Goal: Check status: Check status

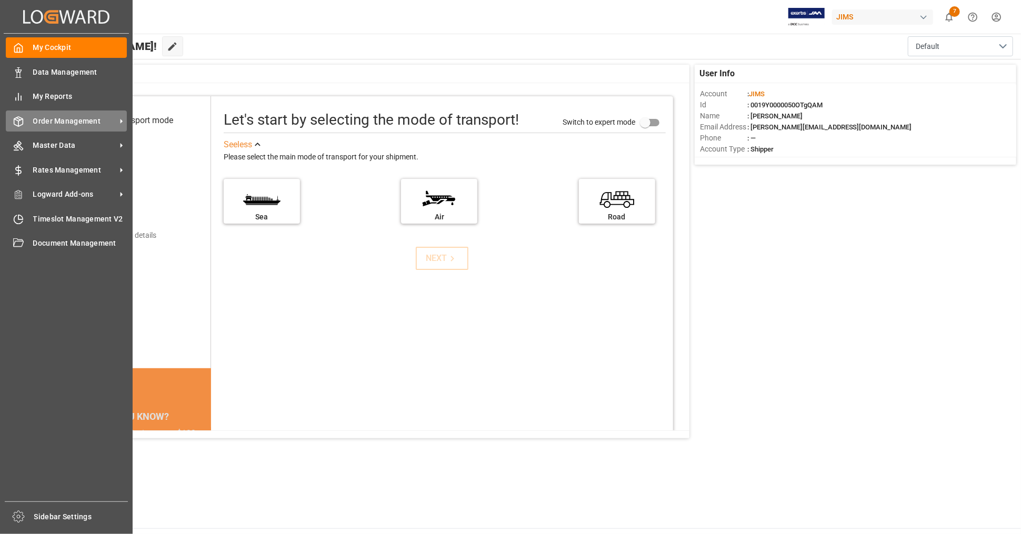
click at [75, 121] on span "Order Management" at bounding box center [74, 121] width 83 height 11
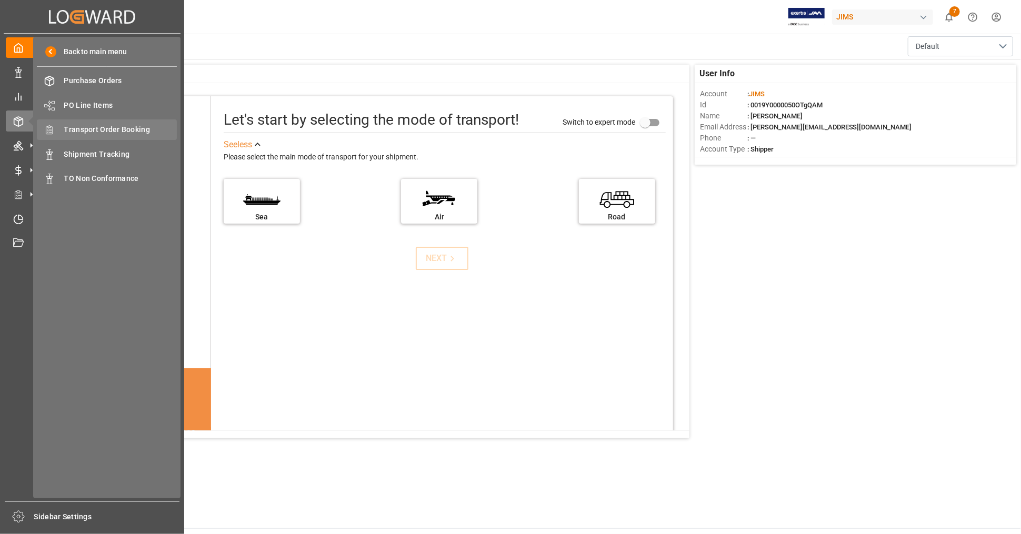
click at [135, 130] on span "Transport Order Booking" at bounding box center [120, 129] width 113 height 11
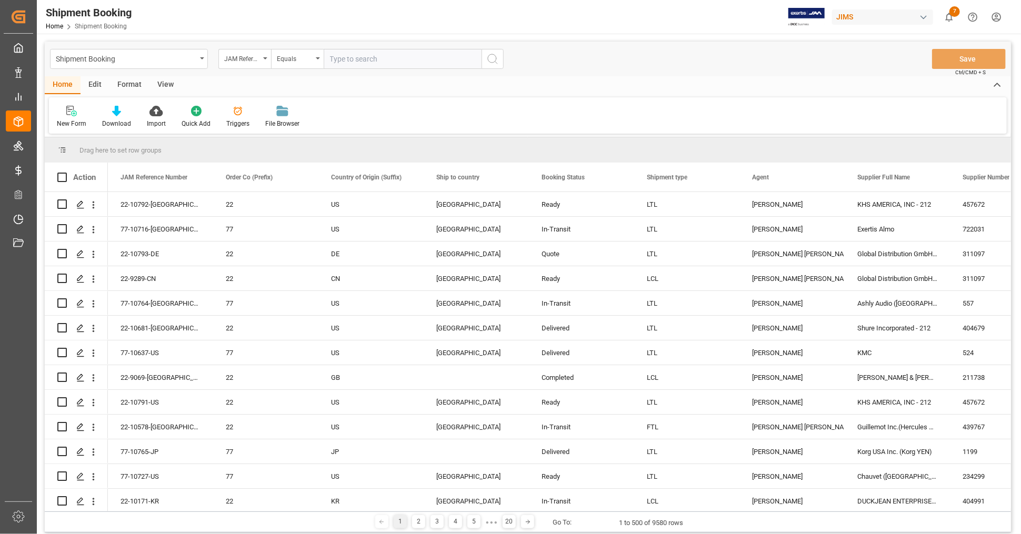
click at [406, 65] on input "text" at bounding box center [403, 59] width 158 height 20
type input "22-9328-CN"
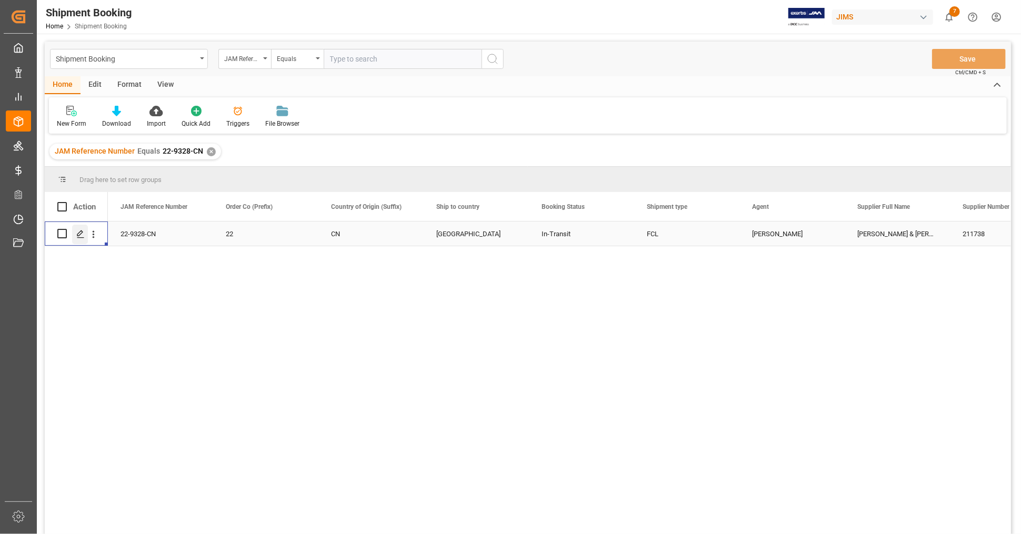
click at [79, 232] on icon "Press SPACE to select this row." at bounding box center [80, 234] width 8 height 8
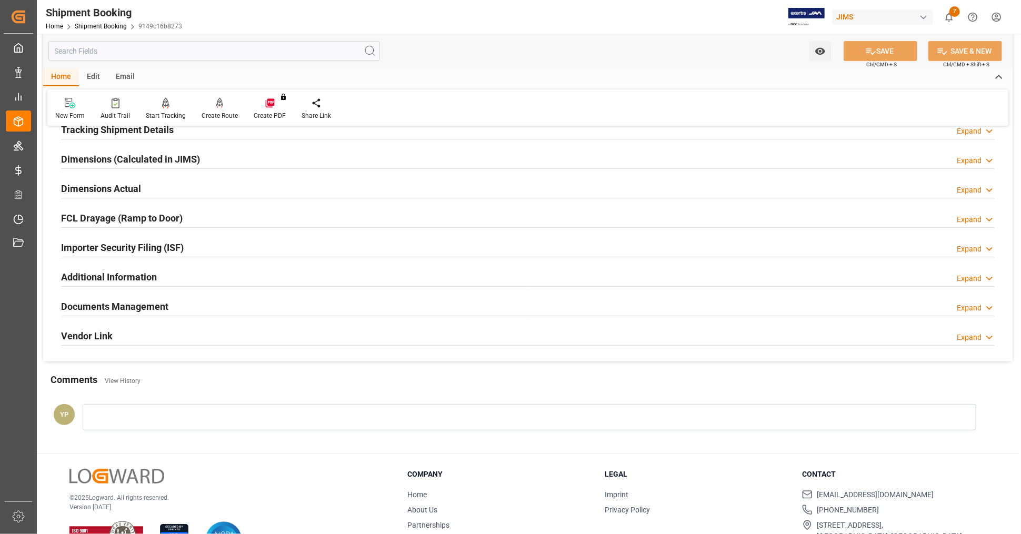
scroll to position [234, 0]
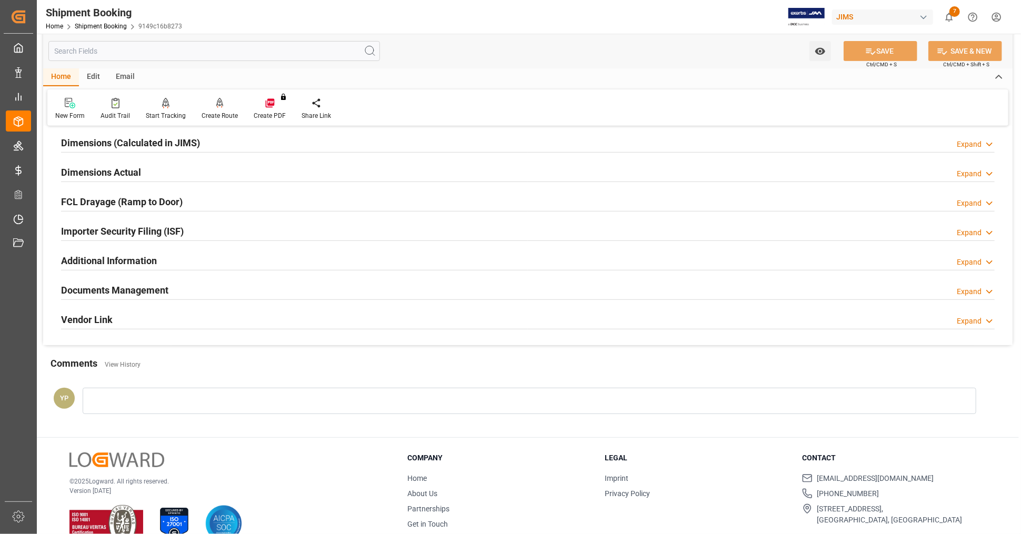
click at [148, 296] on h2 "Documents Management" at bounding box center [114, 290] width 107 height 14
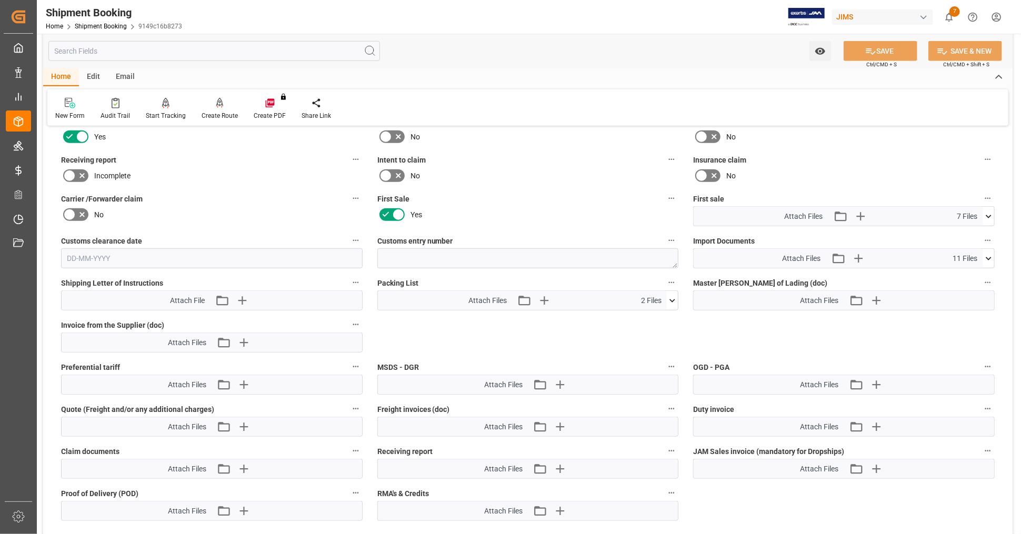
scroll to position [467, 0]
click at [991, 212] on icon at bounding box center [988, 217] width 11 height 11
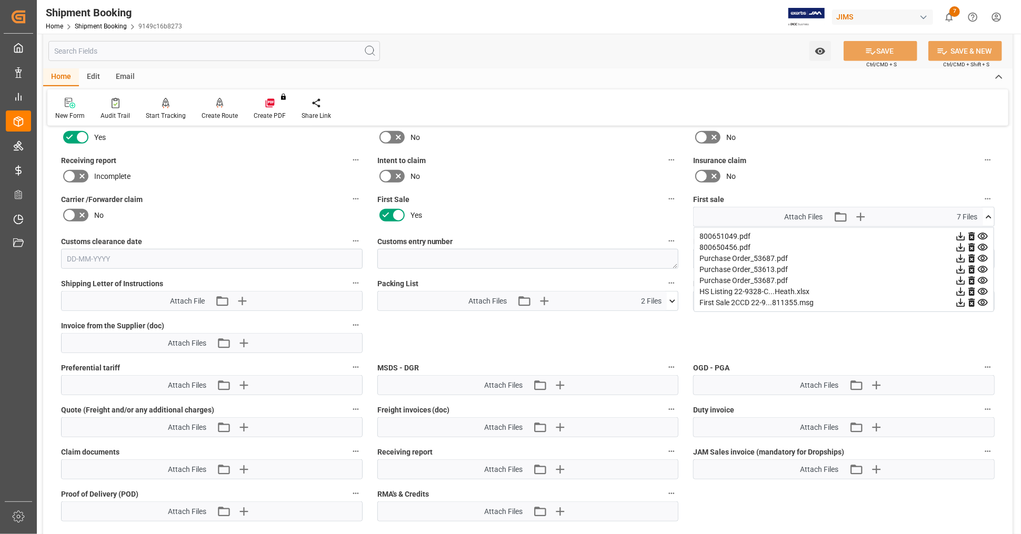
click at [960, 288] on icon at bounding box center [961, 292] width 8 height 8
click at [992, 212] on icon at bounding box center [988, 217] width 11 height 11
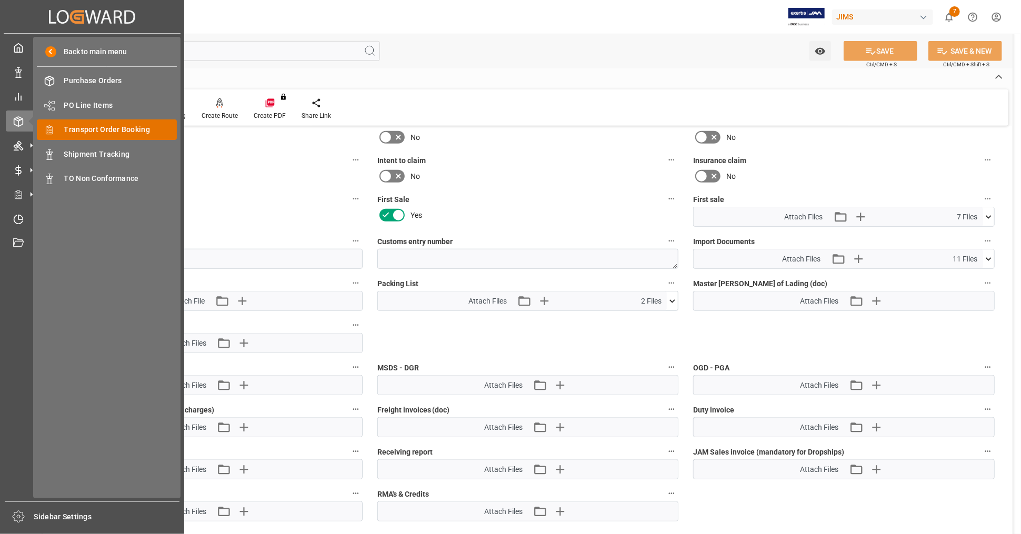
click at [145, 135] on div "Transport Order Booking Transport Order Booking" at bounding box center [107, 130] width 140 height 21
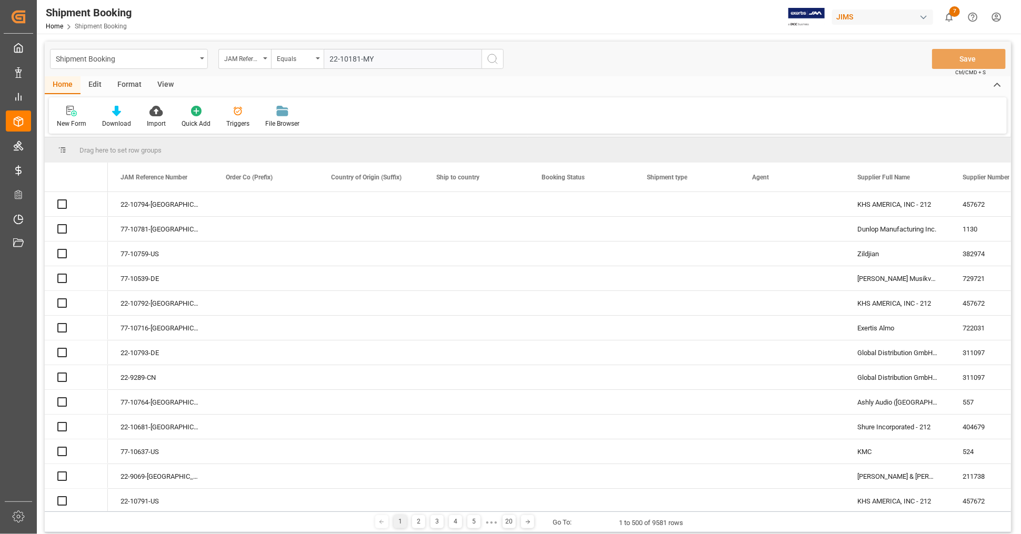
type input "22-10181-MY"
click at [493, 60] on icon "search button" at bounding box center [492, 59] width 13 height 13
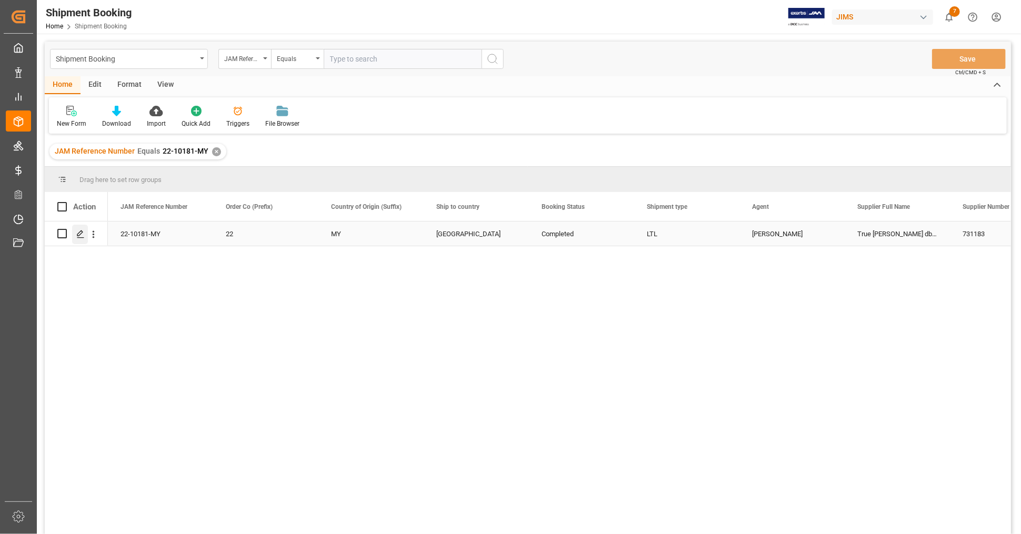
click at [81, 236] on icon "Press SPACE to select this row." at bounding box center [80, 234] width 8 height 8
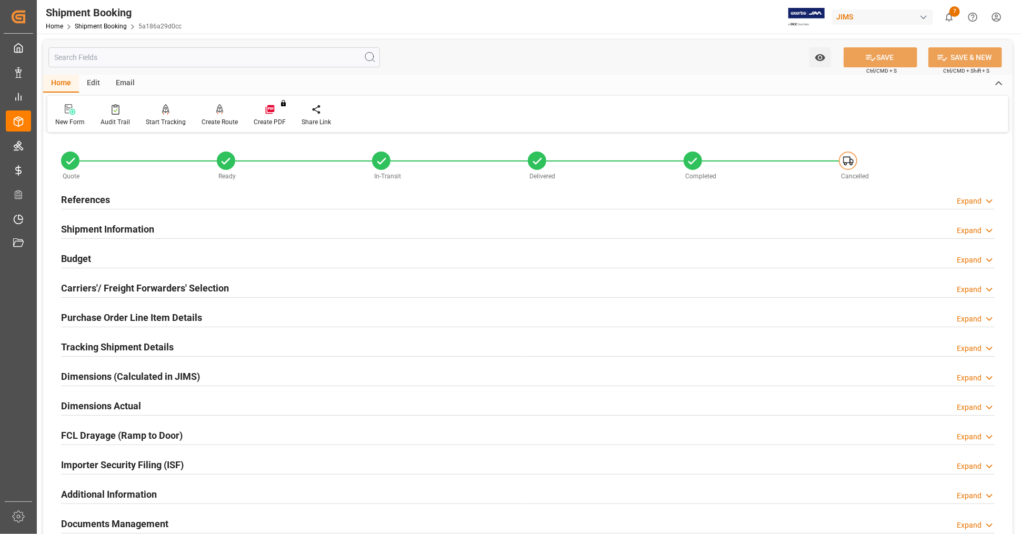
click at [213, 198] on div "References Expand" at bounding box center [528, 199] width 934 height 20
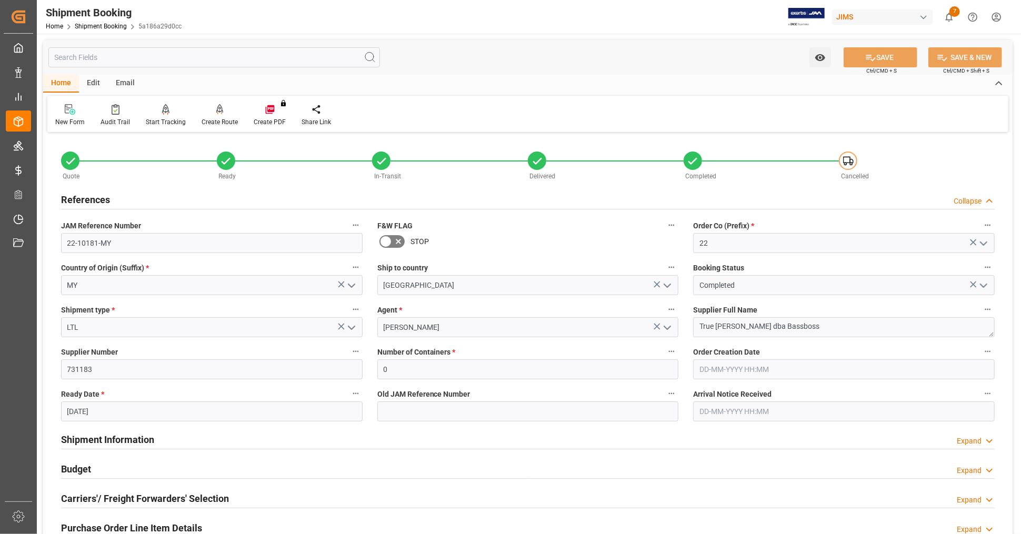
click at [213, 198] on div "References Collapse" at bounding box center [528, 199] width 934 height 20
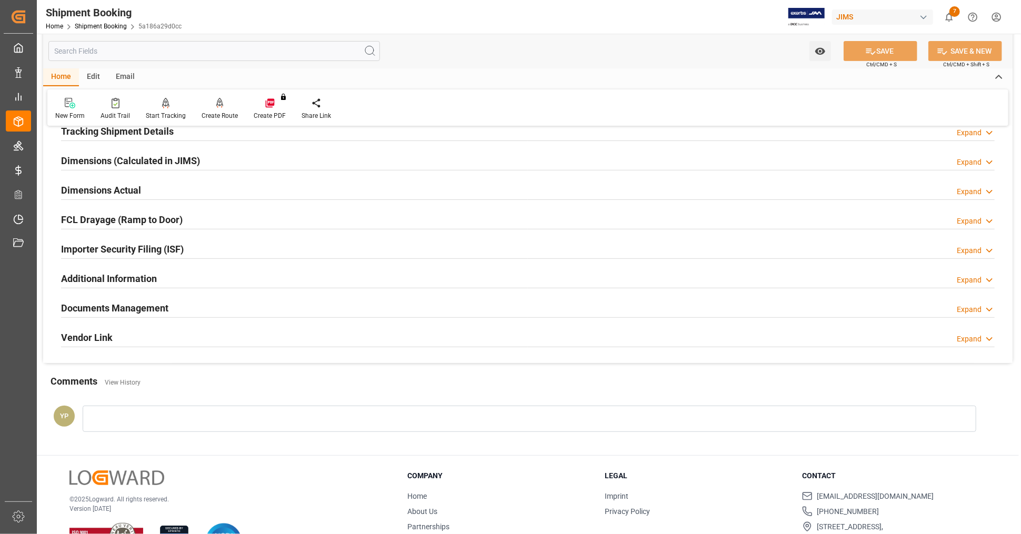
scroll to position [255, 0]
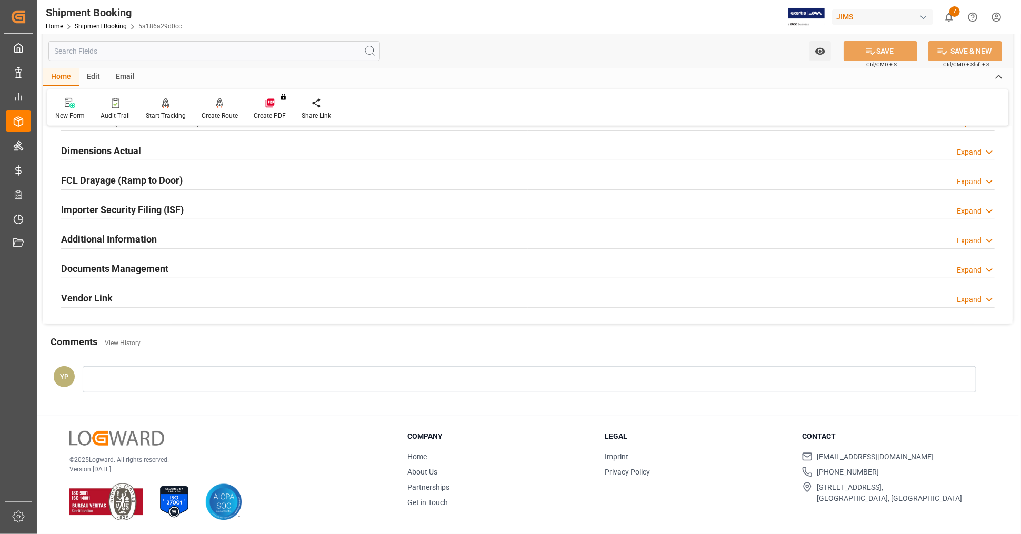
click at [178, 270] on div "Documents Management Expand" at bounding box center [528, 268] width 934 height 20
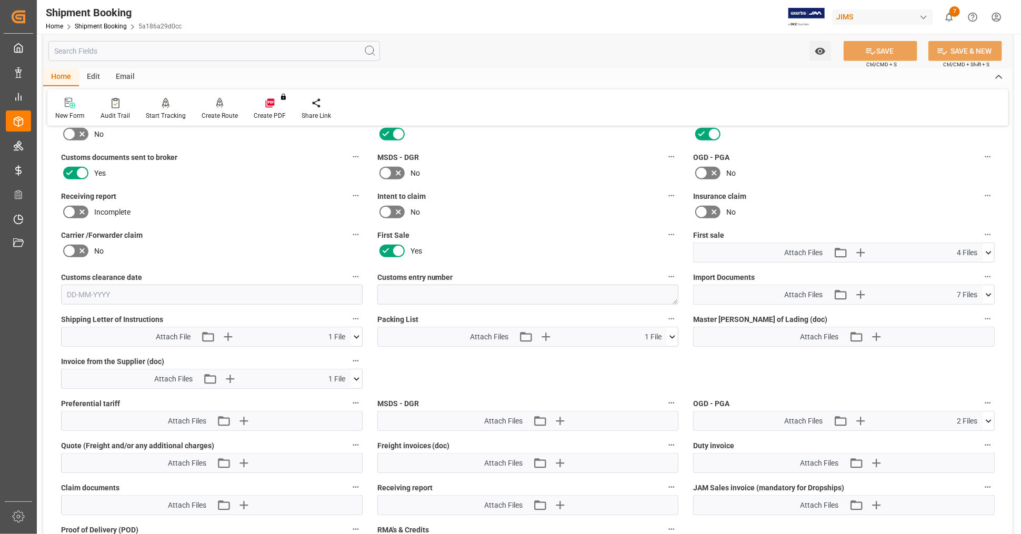
scroll to position [431, 0]
click at [988, 249] on icon at bounding box center [988, 253] width 11 height 11
click at [961, 302] on icon at bounding box center [961, 306] width 8 height 8
